Goal: Task Accomplishment & Management: Complete application form

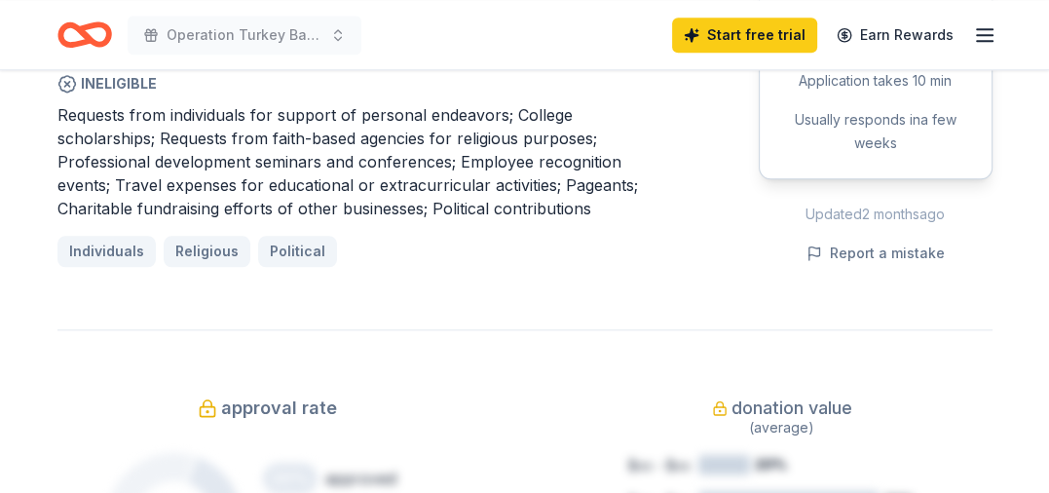
scroll to position [1559, 0]
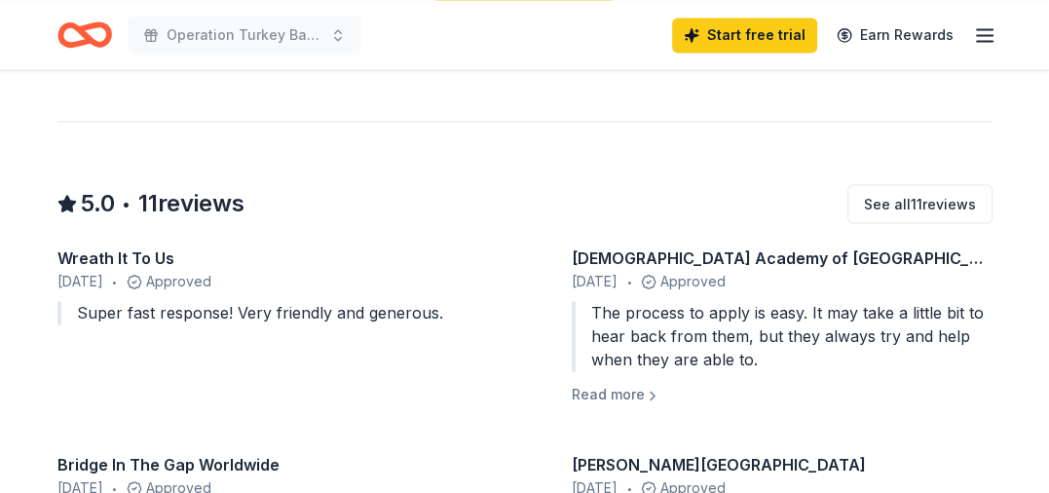
scroll to position [2143, 0]
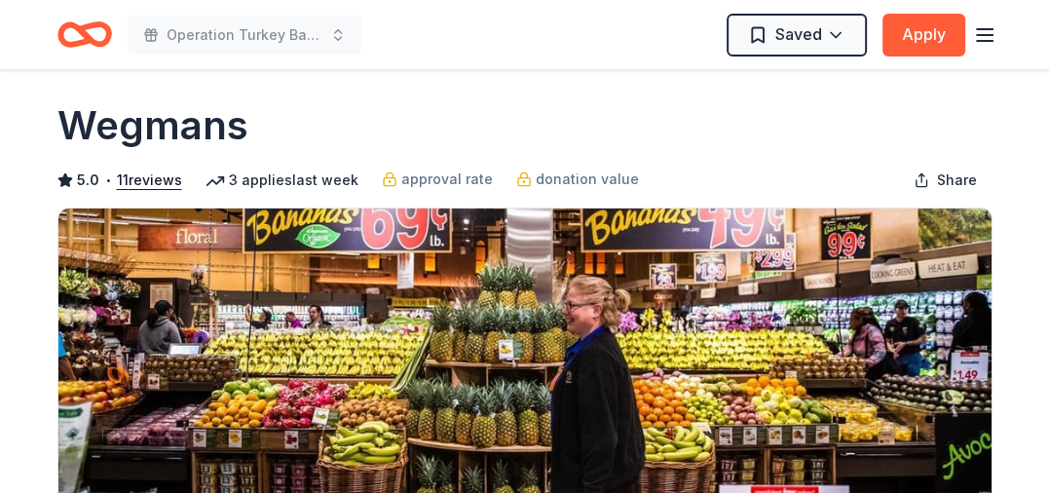
scroll to position [0, 0]
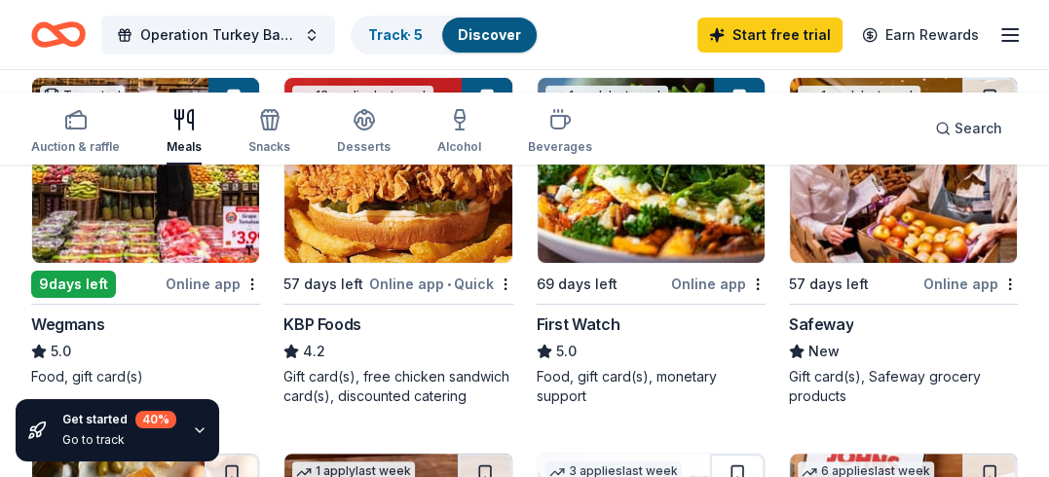
scroll to position [292, 0]
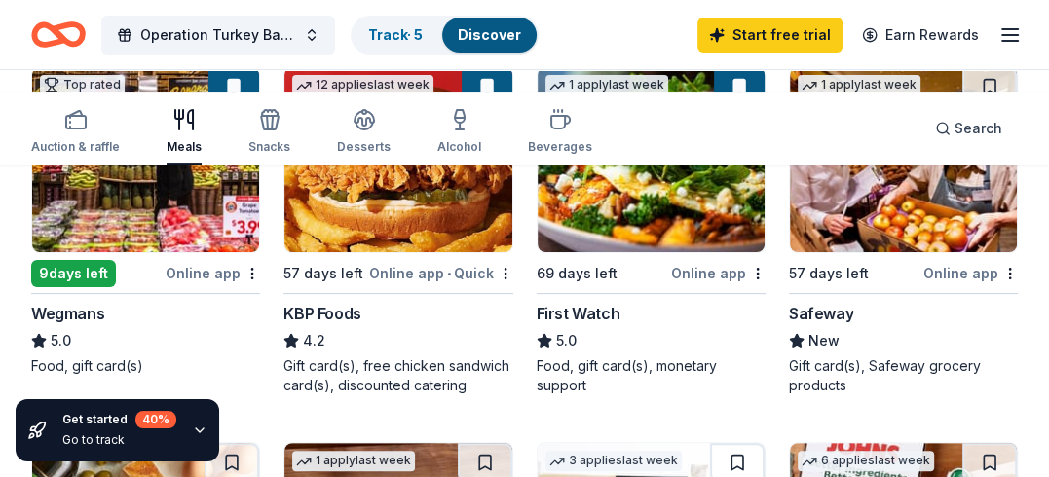
click at [207, 423] on icon "button" at bounding box center [200, 431] width 16 height 16
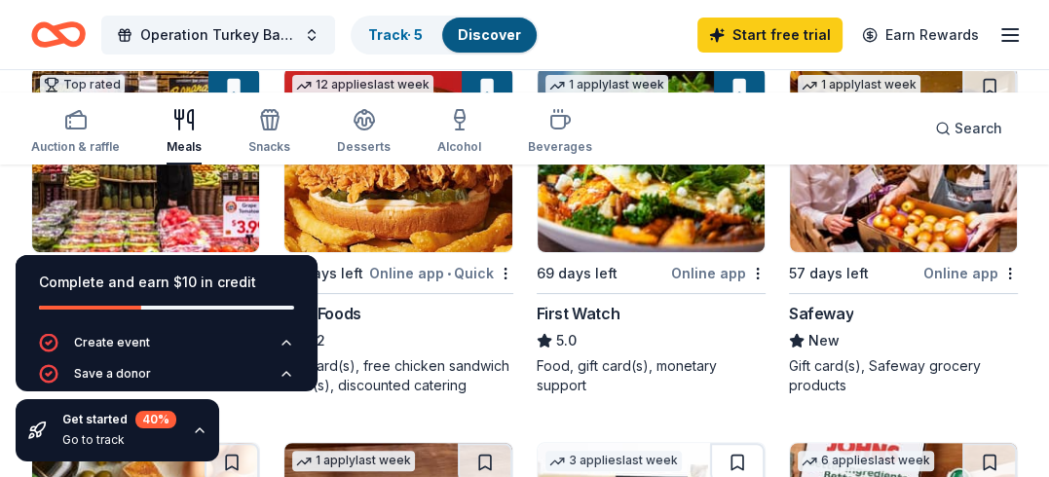
click at [5, 165] on div "Auction & raffle Meals Snacks Desserts Alcohol Beverages Search" at bounding box center [524, 129] width 1049 height 72
click at [0, 240] on div "Complete and earn $10 in credit Create event Save a donor Go to track Start an …" at bounding box center [166, 359] width 333 height 238
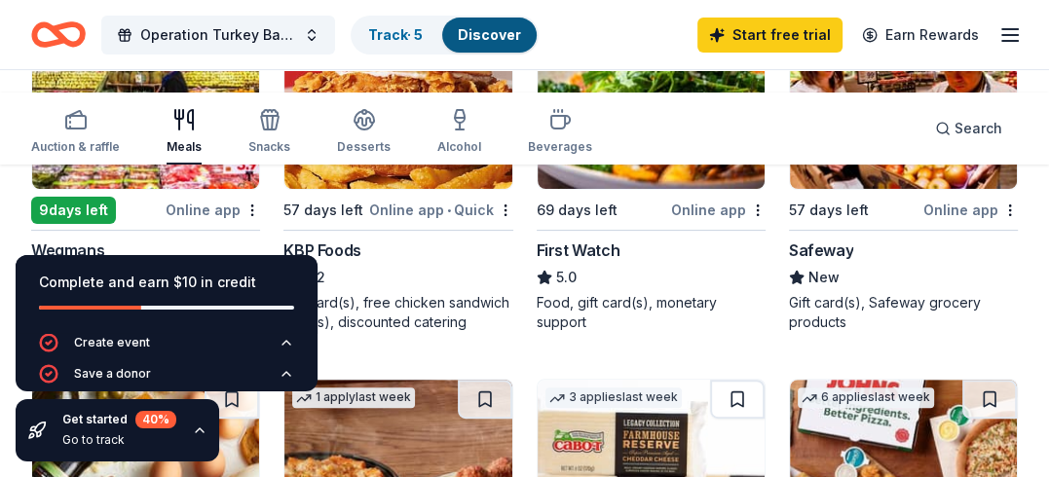
scroll to position [390, 0]
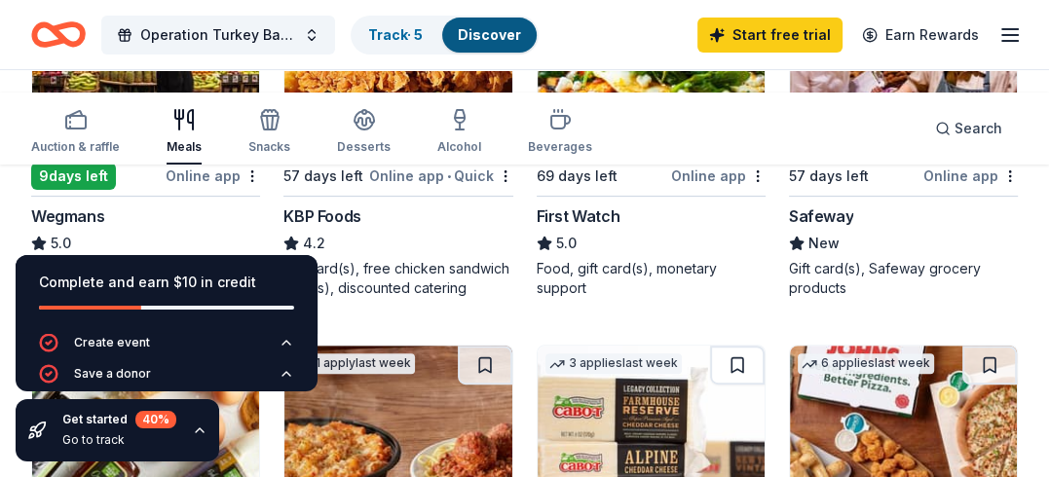
click at [207, 423] on icon "button" at bounding box center [200, 431] width 16 height 16
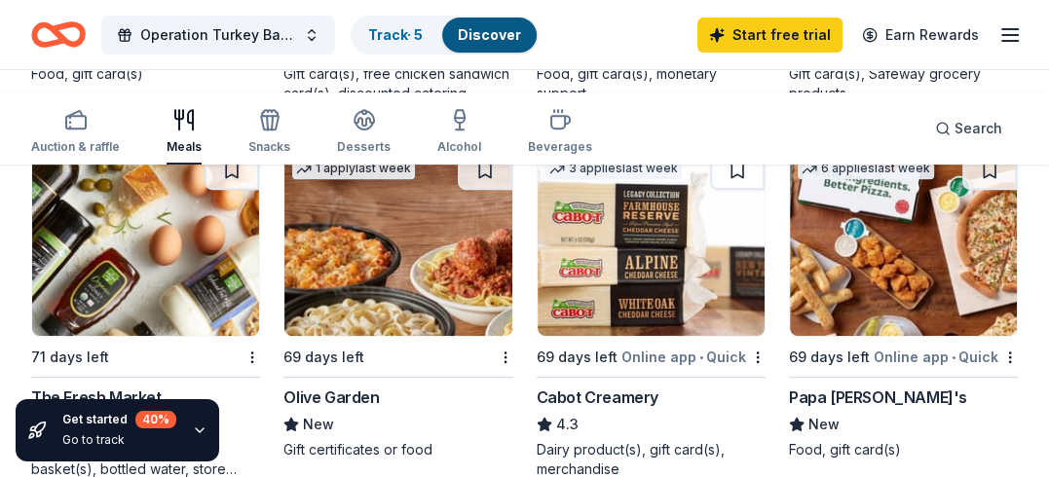
scroll to position [682, 0]
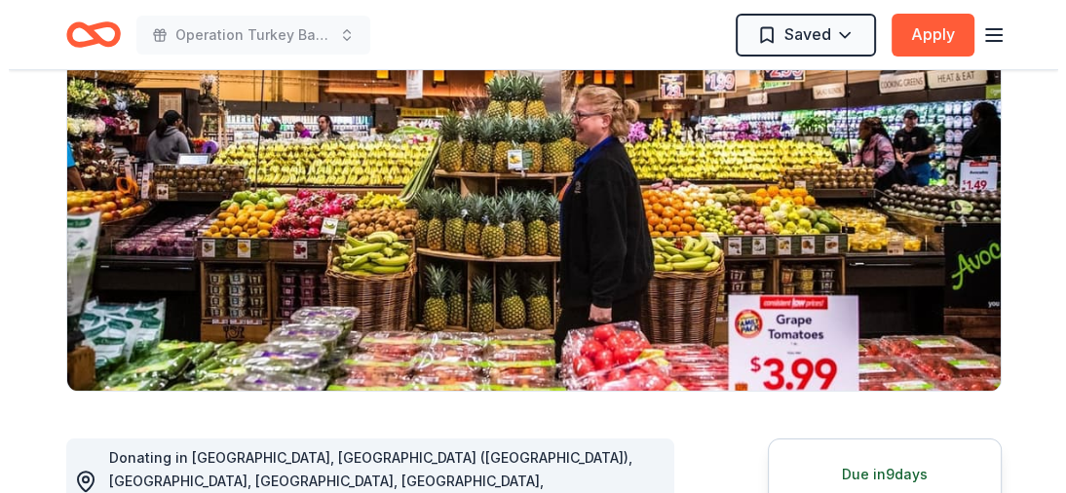
scroll to position [103, 0]
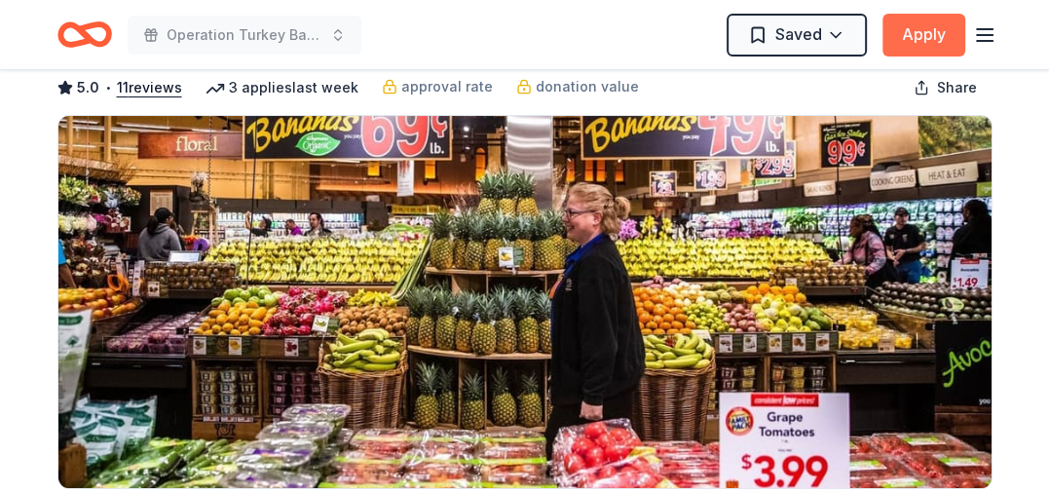
click at [883, 49] on button "Apply" at bounding box center [924, 35] width 83 height 43
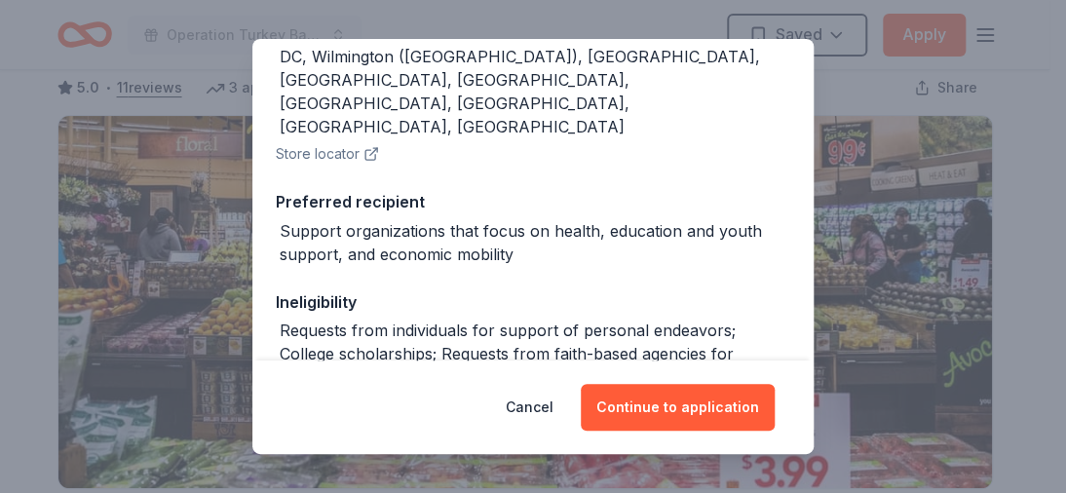
scroll to position [292, 0]
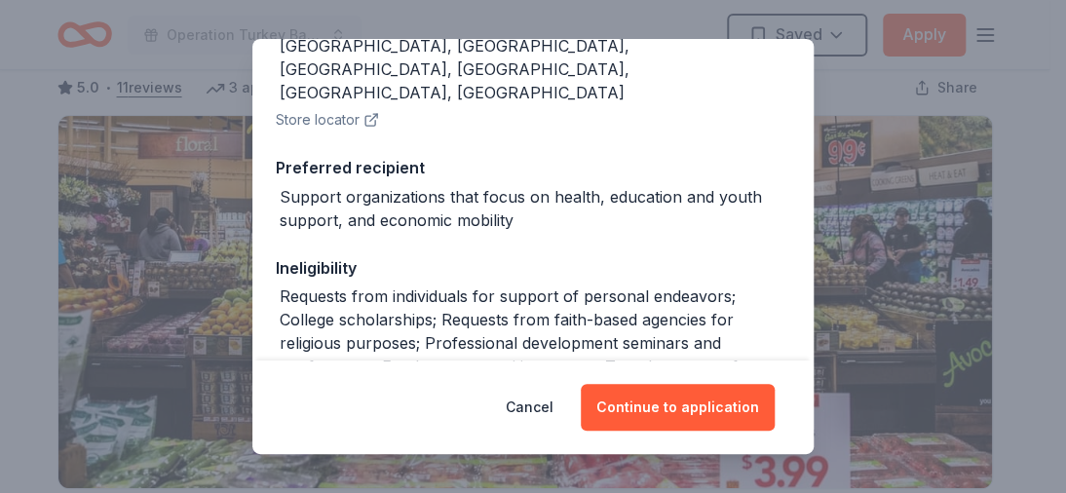
click at [365, 126] on icon "button" at bounding box center [370, 121] width 10 height 10
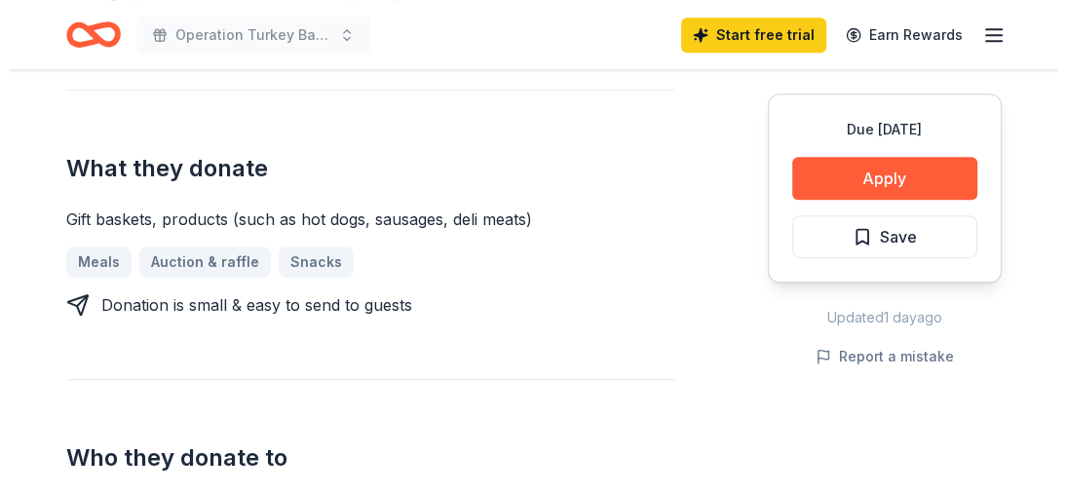
scroll to position [779, 0]
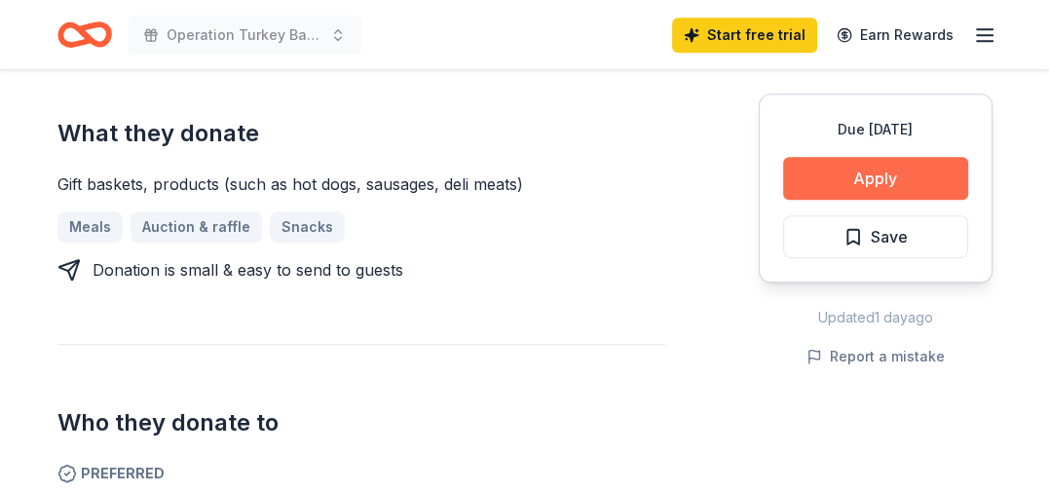
click at [800, 200] on button "Apply" at bounding box center [875, 178] width 185 height 43
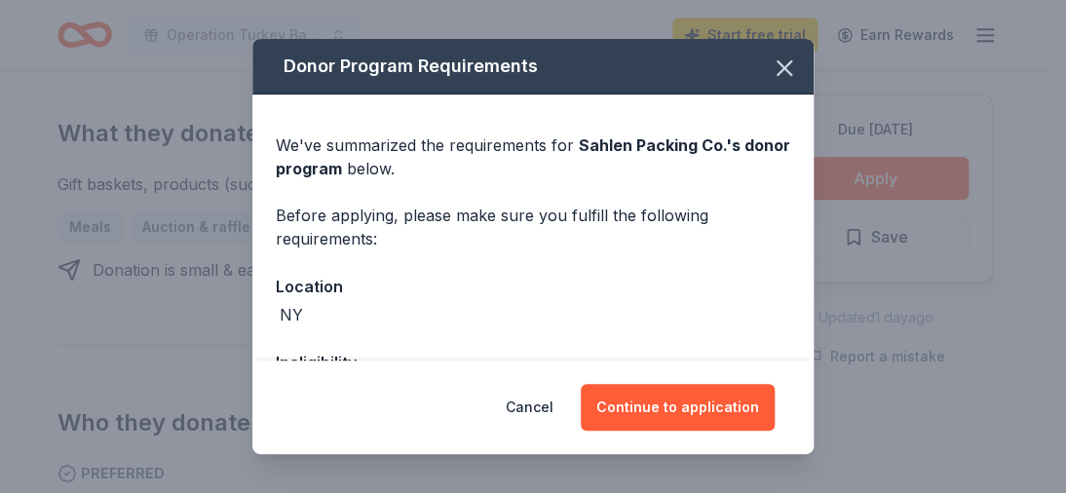
scroll to position [97, 0]
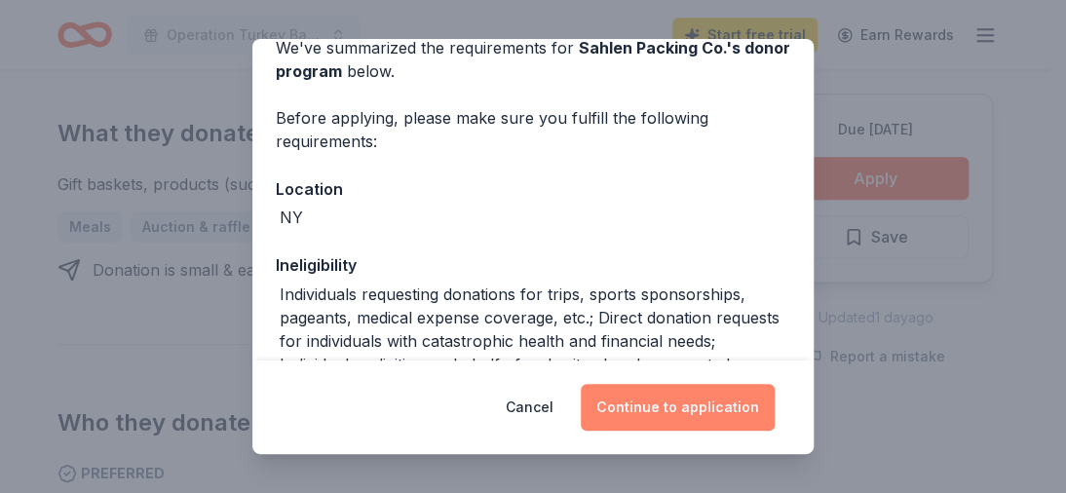
click at [759, 384] on button "Continue to application" at bounding box center [678, 407] width 194 height 47
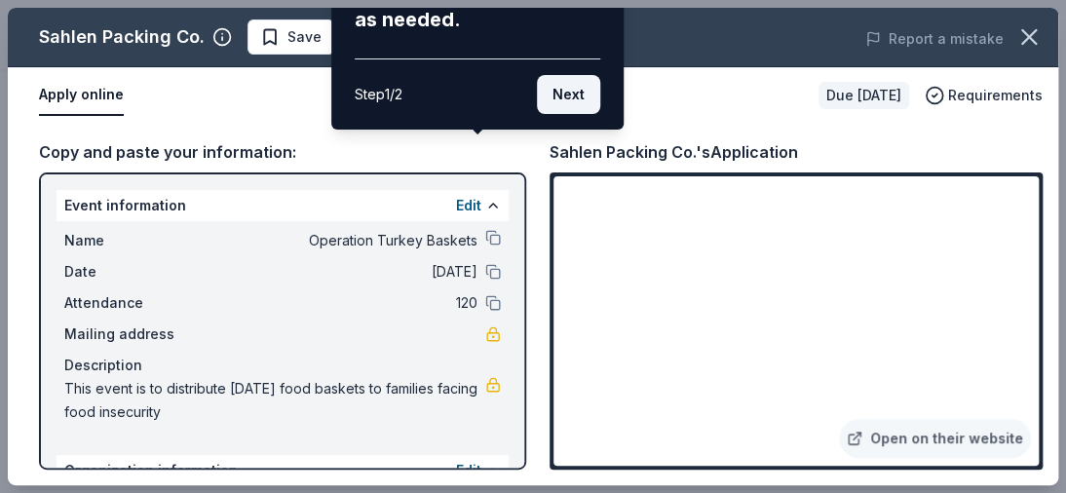
click at [538, 114] on button "Next" at bounding box center [568, 94] width 63 height 39
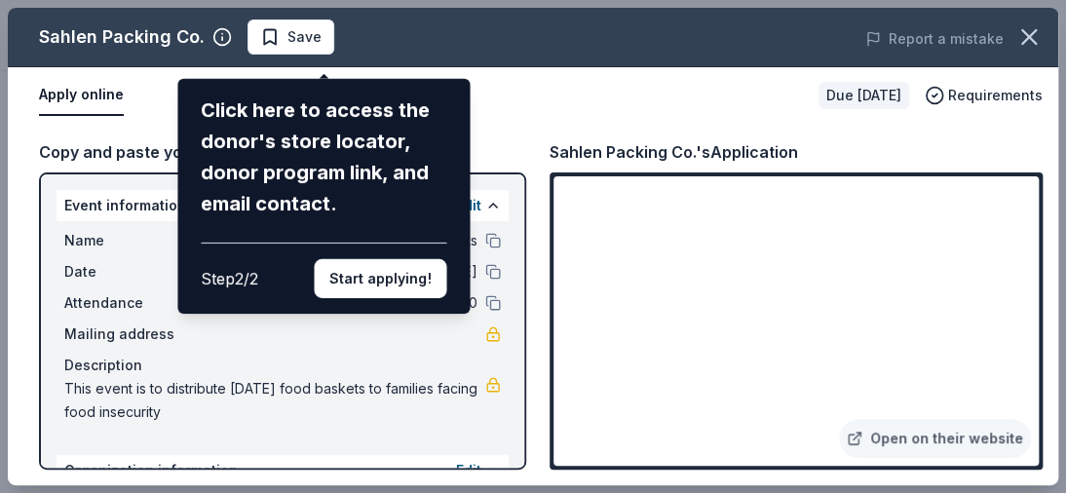
click at [575, 63] on div "Sahlen Packing Co. Click here to access the donor's store locator, donor progra…" at bounding box center [533, 246] width 1050 height 477
click at [406, 259] on button "Start applying!" at bounding box center [380, 278] width 132 height 39
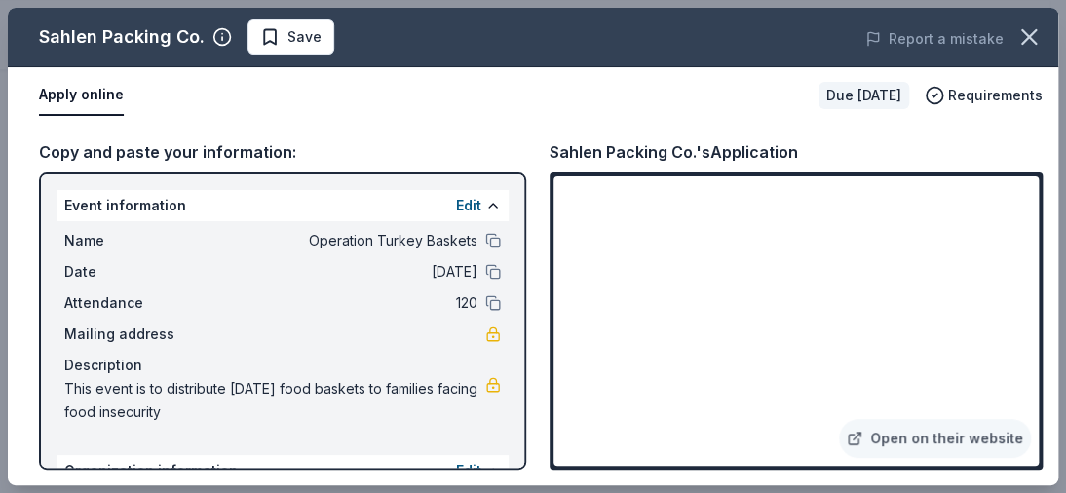
click at [124, 116] on button "Apply online" at bounding box center [81, 95] width 85 height 41
click at [507, 124] on div "Apply online Due in 57 days Requirements" at bounding box center [533, 95] width 1050 height 56
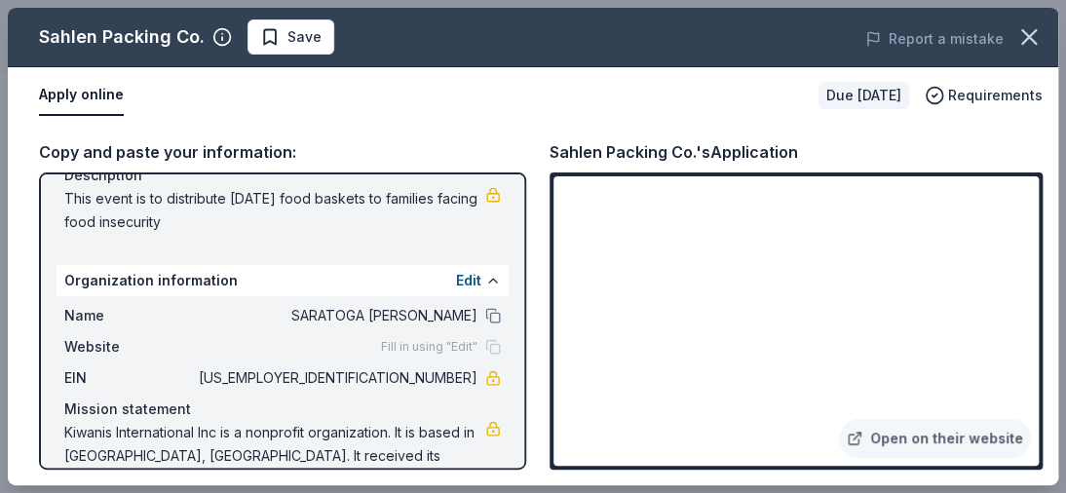
scroll to position [129, 0]
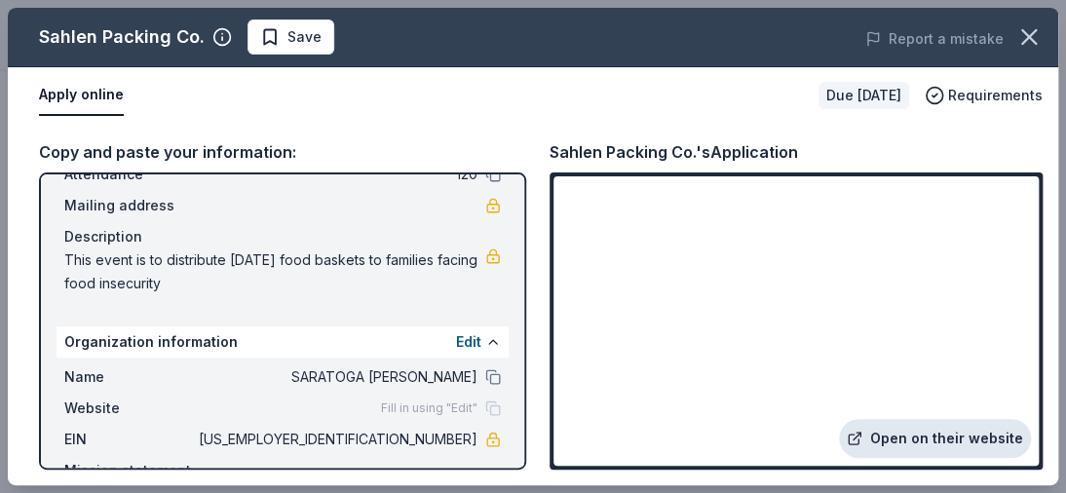
click at [846, 431] on icon at bounding box center [854, 439] width 16 height 16
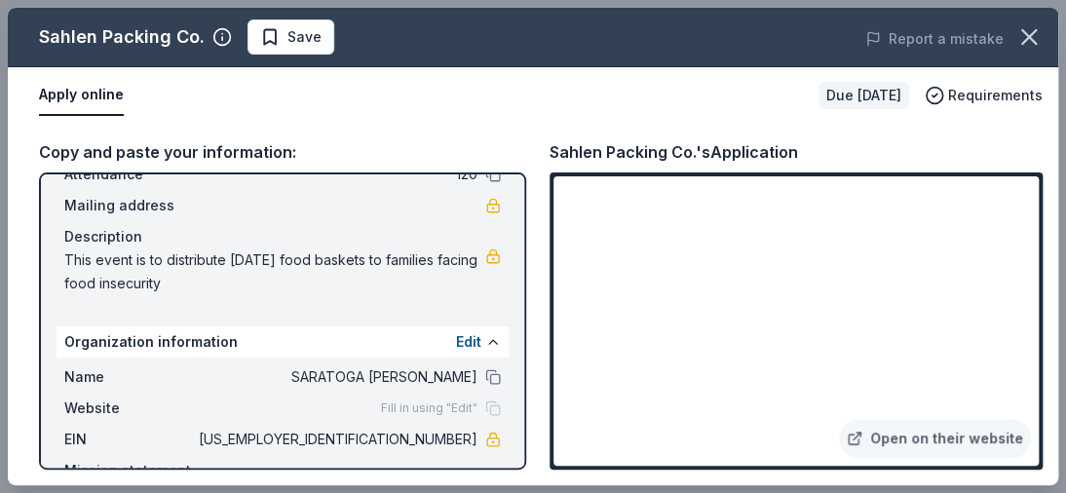
click at [638, 116] on div "Apply online" at bounding box center [421, 95] width 764 height 41
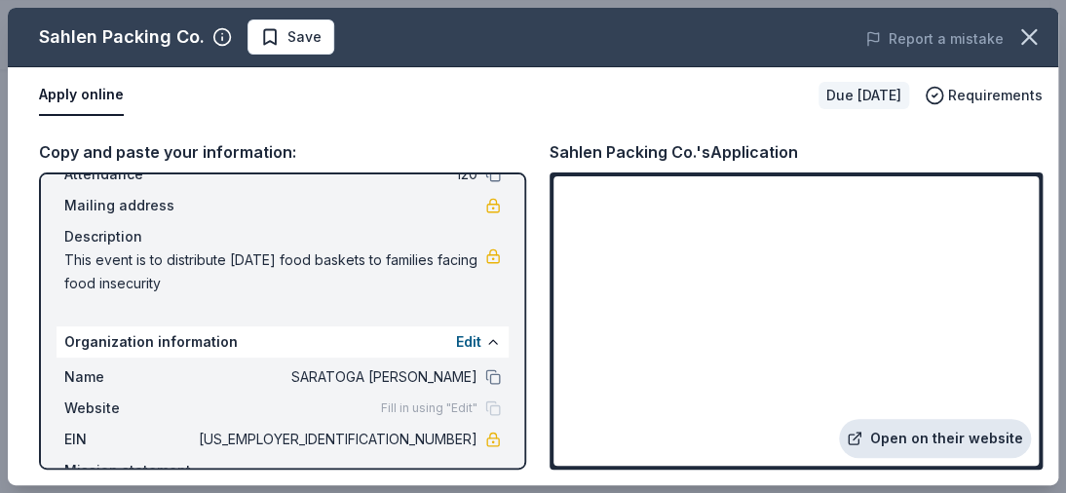
click at [846, 431] on icon at bounding box center [854, 439] width 16 height 16
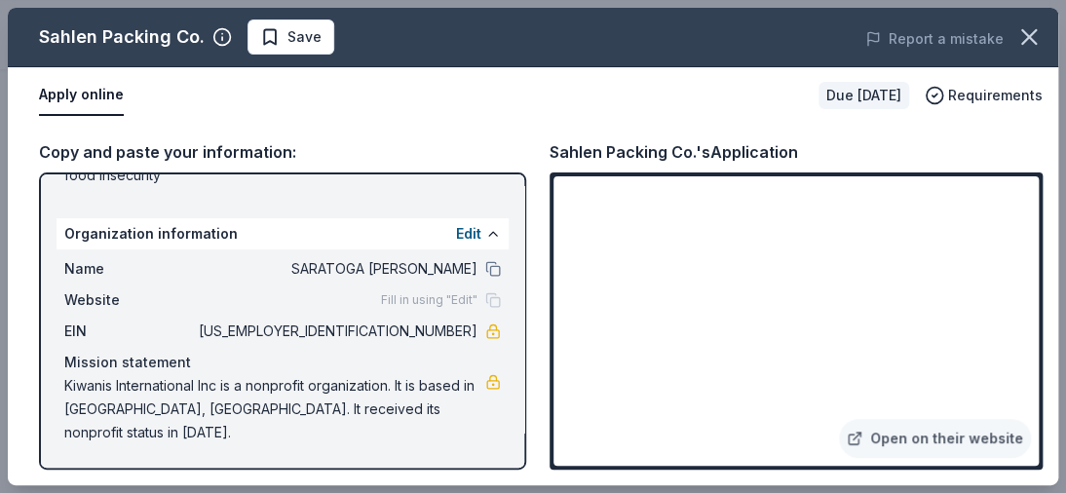
scroll to position [666, 0]
click at [465, 186] on div "Copy and paste your information: Event information Edit Name Operation Turkey B…" at bounding box center [533, 304] width 1050 height 361
click at [798, 165] on div "Sahlen Packing Co.'s Application" at bounding box center [673, 151] width 248 height 25
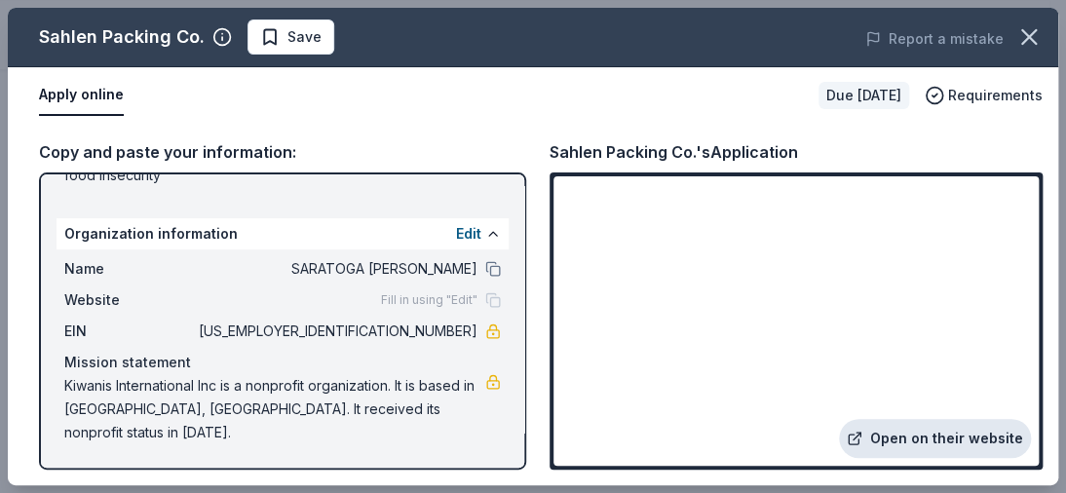
click at [839, 419] on link "Open on their website" at bounding box center [935, 438] width 192 height 39
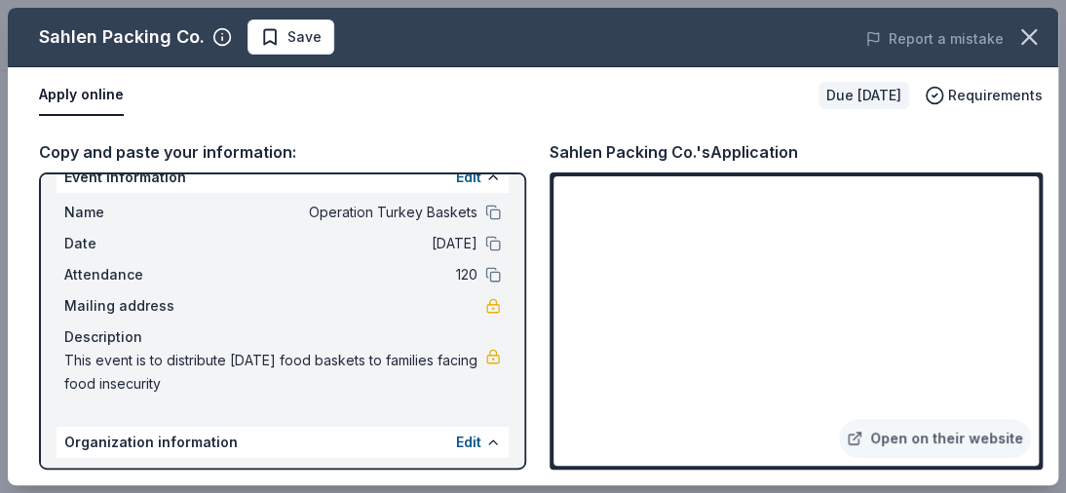
scroll to position [0, 0]
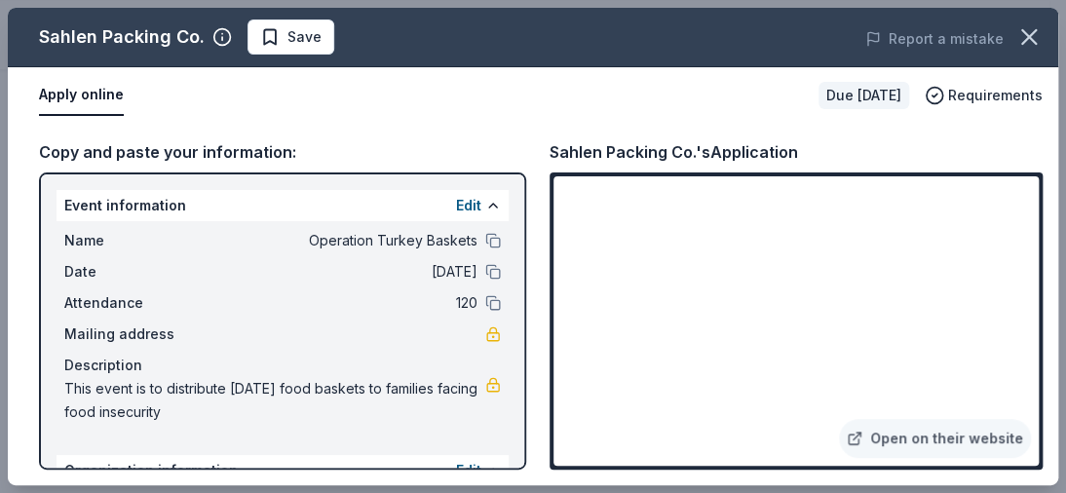
click at [534, 116] on div "Apply online" at bounding box center [421, 95] width 764 height 41
click at [113, 116] on button "Apply online" at bounding box center [81, 95] width 85 height 41
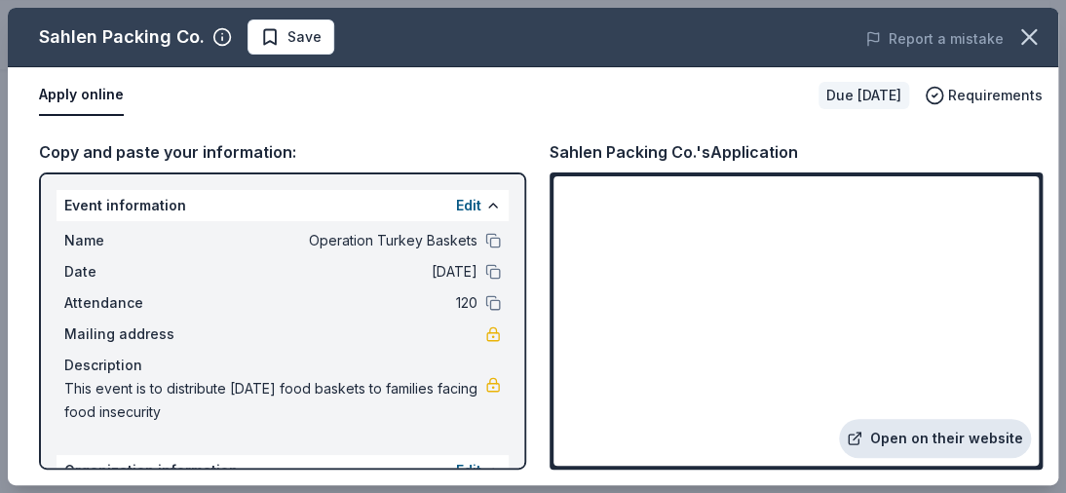
click at [846, 431] on icon at bounding box center [854, 439] width 16 height 16
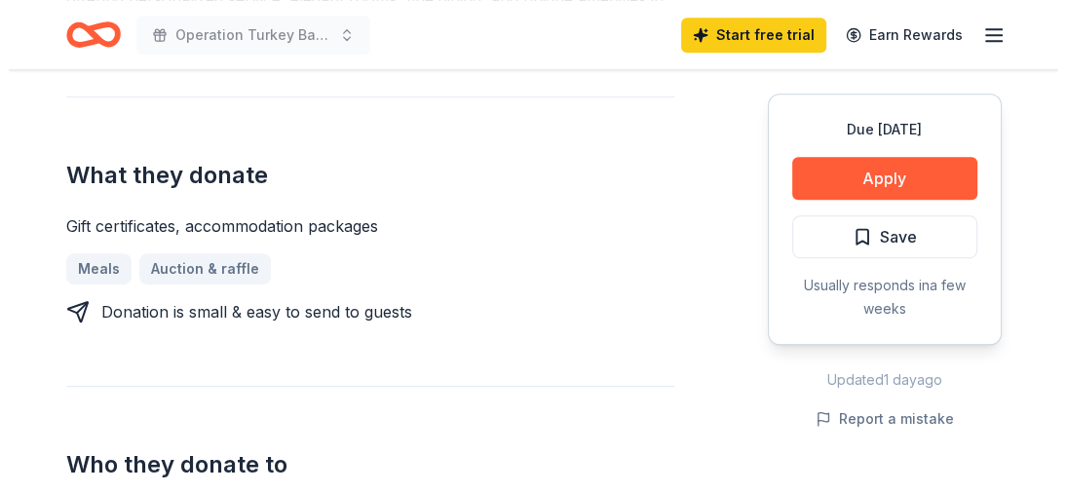
scroll to position [779, 0]
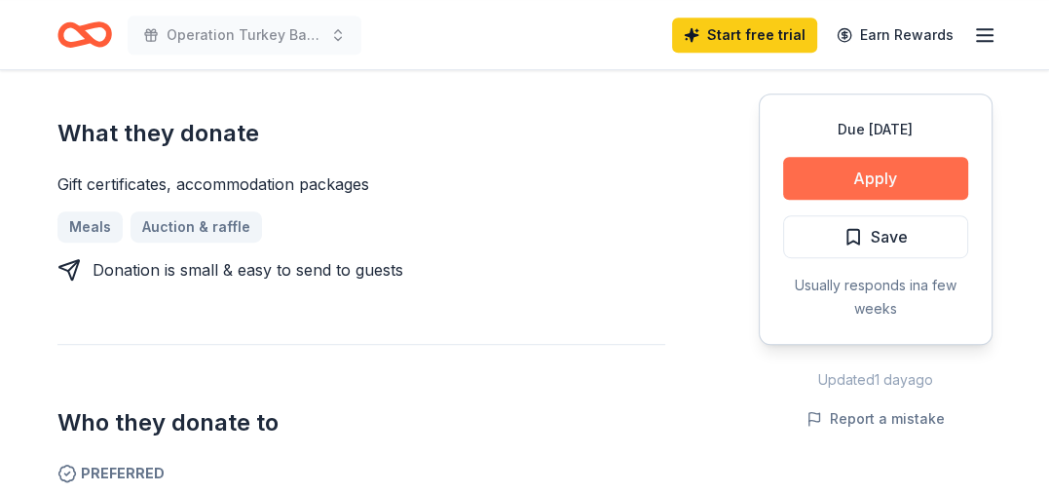
click at [799, 200] on button "Apply" at bounding box center [875, 178] width 185 height 43
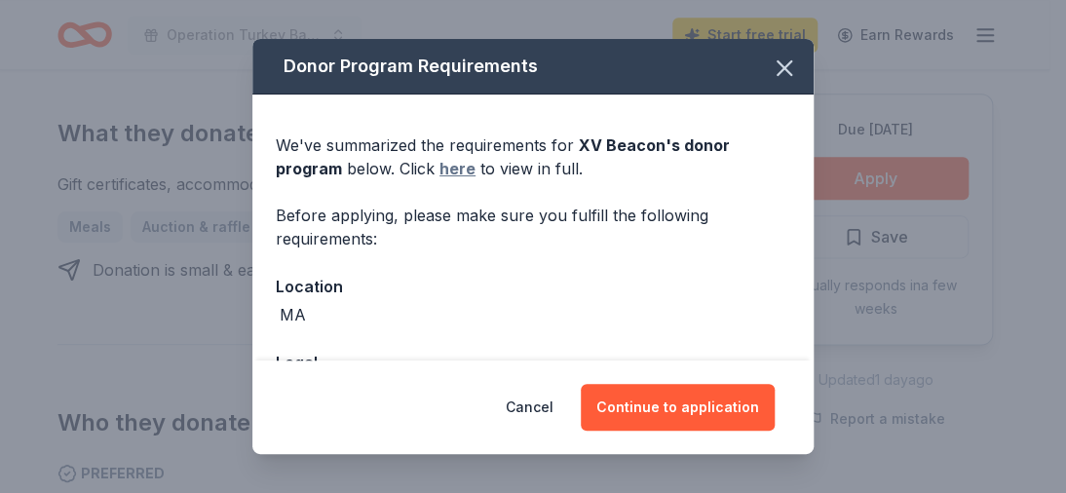
click at [439, 180] on link "here" at bounding box center [457, 168] width 36 height 23
